Goal: Task Accomplishment & Management: Complete application form

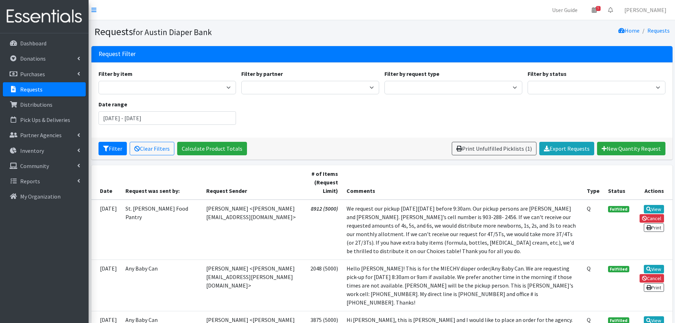
click at [28, 88] on p "Requests" at bounding box center [31, 89] width 22 height 7
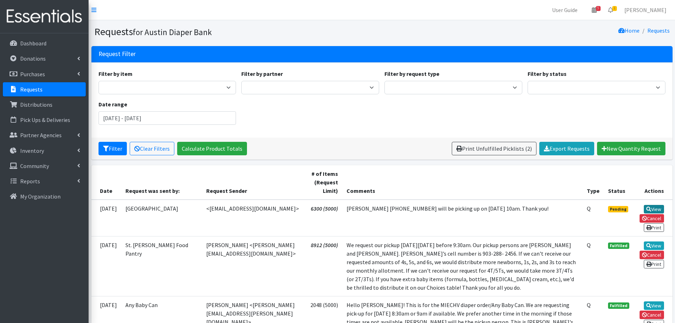
click at [652, 208] on link "View" at bounding box center [654, 209] width 20 height 8
click at [660, 206] on link "View" at bounding box center [654, 209] width 20 height 8
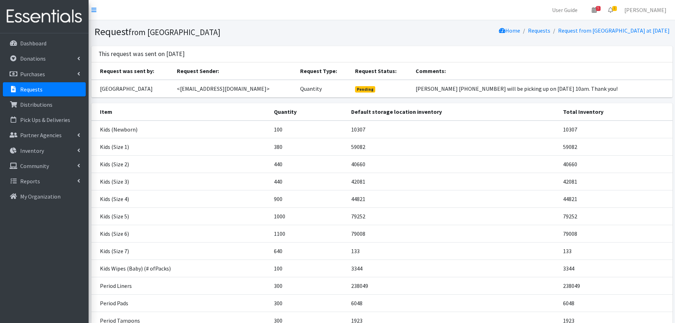
scroll to position [130, 0]
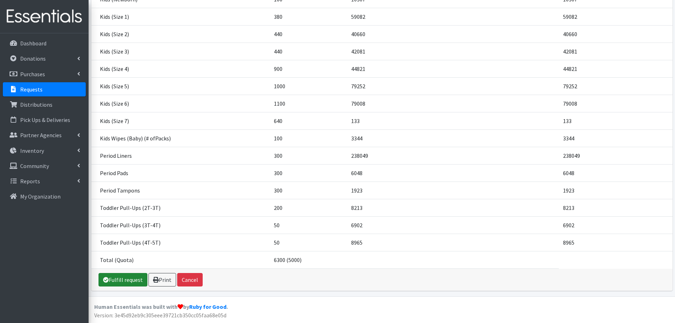
click at [126, 276] on link "Fulfill request" at bounding box center [122, 279] width 49 height 13
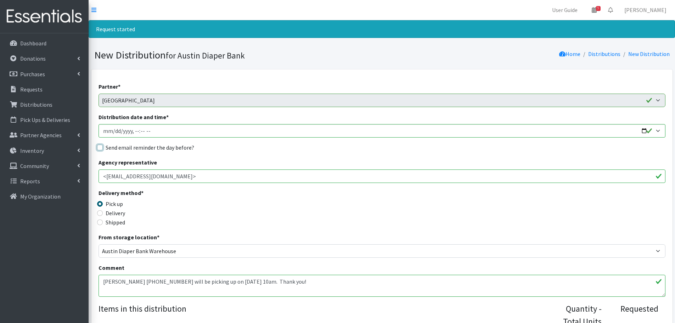
click at [100, 147] on input "Send email reminder the day before?" at bounding box center [100, 147] width 6 height 6
checkbox input "true"
click at [115, 130] on input "Distribution date and time *" at bounding box center [381, 130] width 567 height 13
click at [180, 129] on input "Distribution date and time *" at bounding box center [381, 130] width 567 height 13
click at [134, 130] on input "Distribution date and time *" at bounding box center [381, 130] width 567 height 13
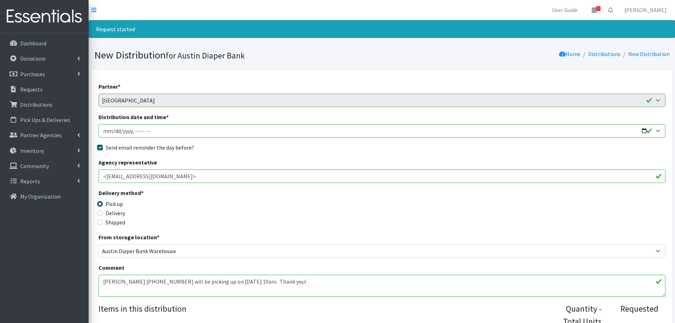
type input "2025-10-15T10:00"
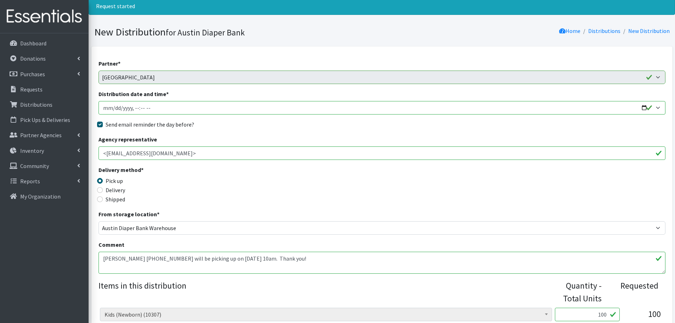
scroll to position [35, 0]
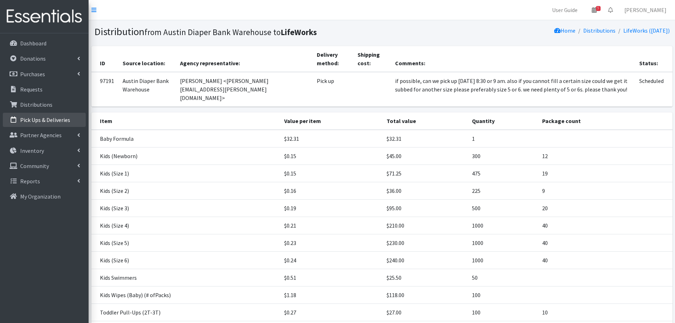
click at [53, 120] on p "Pick Ups & Deliveries" at bounding box center [45, 119] width 50 height 7
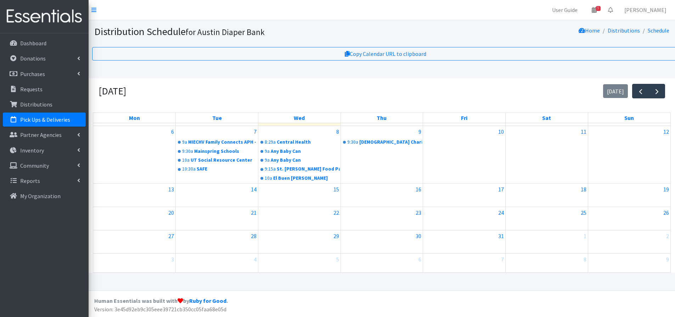
scroll to position [37, 0]
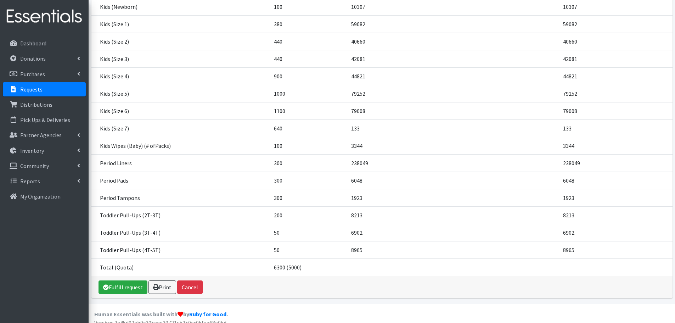
scroll to position [130, 0]
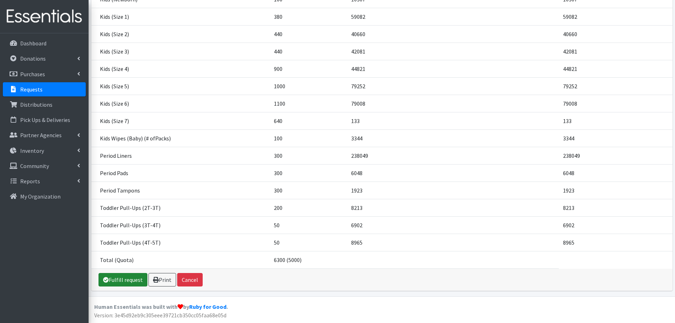
click at [126, 282] on link "Fulfill request" at bounding box center [122, 279] width 49 height 13
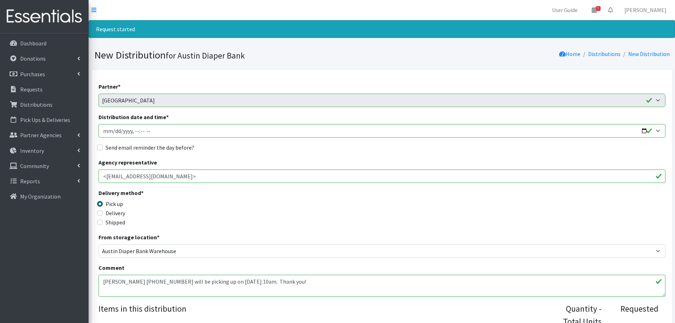
click at [115, 130] on input "Distribution date and time *" at bounding box center [381, 130] width 567 height 13
click at [134, 128] on input "Distribution date and time *" at bounding box center [381, 130] width 567 height 13
type input "2025-10-08T10:30"
click at [99, 146] on input "Send email reminder the day before?" at bounding box center [100, 147] width 6 height 6
checkbox input "true"
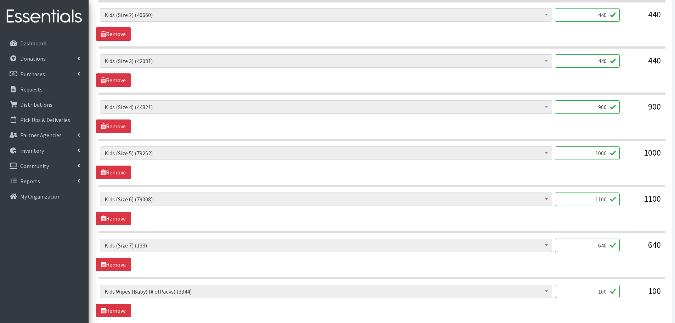
scroll to position [425, 0]
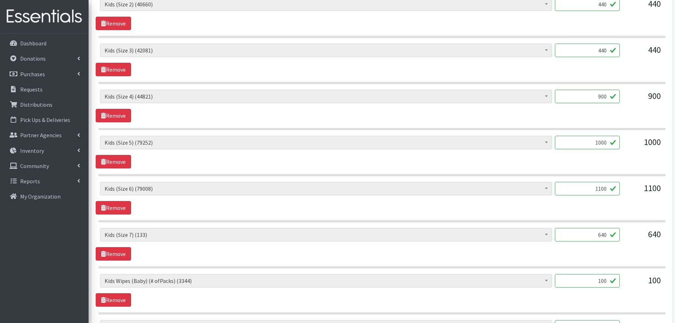
drag, startPoint x: 588, startPoint y: 191, endPoint x: 663, endPoint y: 201, distance: 76.4
click at [663, 201] on div "Baby Formula (524) Kids (Newborn) (10307) Kids (Preemie) (313) Kids (Size 1) (5…" at bounding box center [382, 198] width 572 height 33
type input "1000"
click at [642, 202] on div "Baby Formula (524) Kids (Newborn) (10307) Kids (Preemie) (313) Kids (Size 1) (5…" at bounding box center [382, 198] width 572 height 33
click at [119, 252] on link "Remove" at bounding box center [113, 253] width 35 height 13
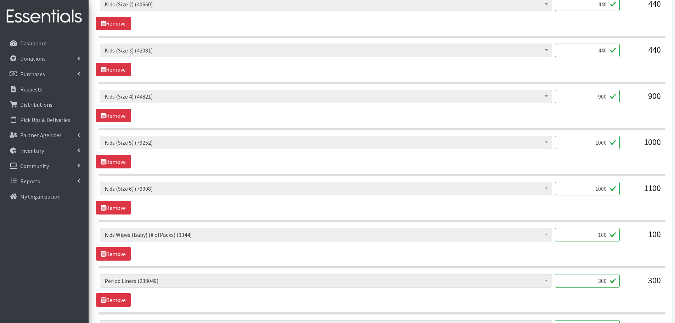
scroll to position [496, 0]
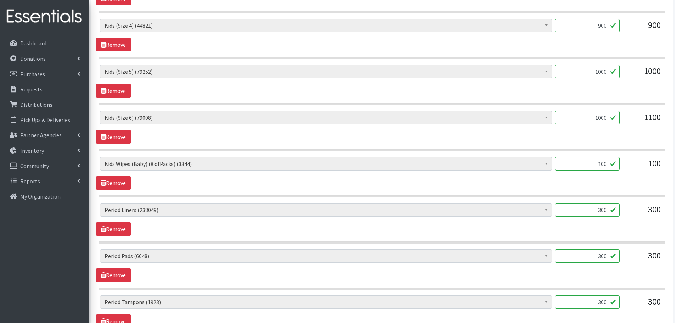
drag, startPoint x: 599, startPoint y: 163, endPoint x: 635, endPoint y: 165, distance: 36.2
click at [635, 165] on div "Baby Formula (524) Kids (Newborn) (10307) Kids (Preemie) (313) Kids (Size 1) (5…" at bounding box center [381, 166] width 563 height 19
type input "1"
click at [630, 170] on div "100" at bounding box center [642, 166] width 35 height 19
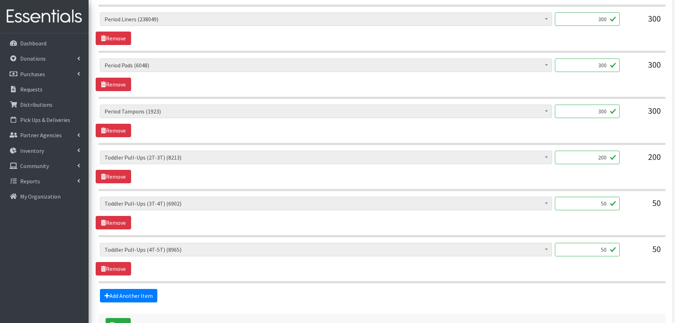
scroll to position [738, 0]
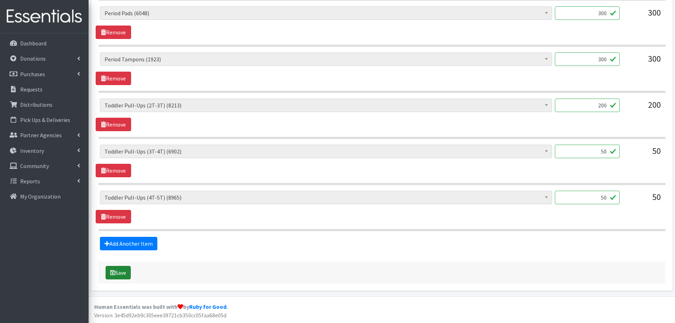
click at [116, 269] on button "Save" at bounding box center [118, 272] width 25 height 13
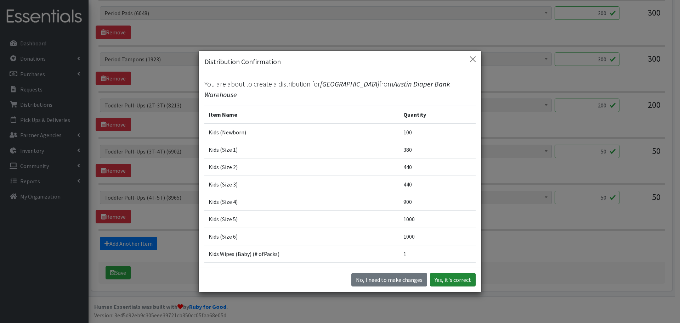
click at [448, 277] on button "Yes, it's correct" at bounding box center [453, 279] width 46 height 13
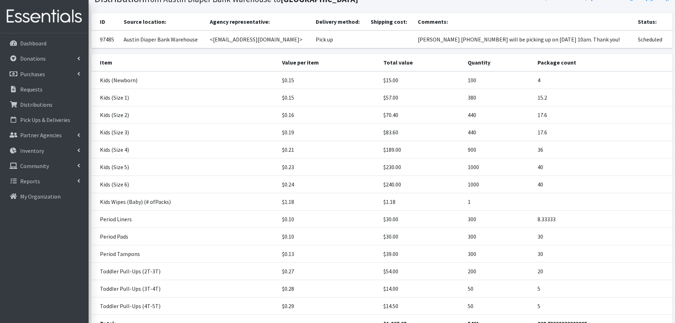
scroll to position [120, 0]
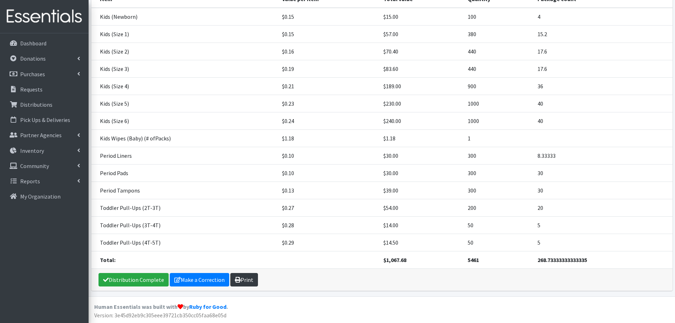
click at [242, 277] on link "Print" at bounding box center [244, 279] width 28 height 13
